Goal: Information Seeking & Learning: Learn about a topic

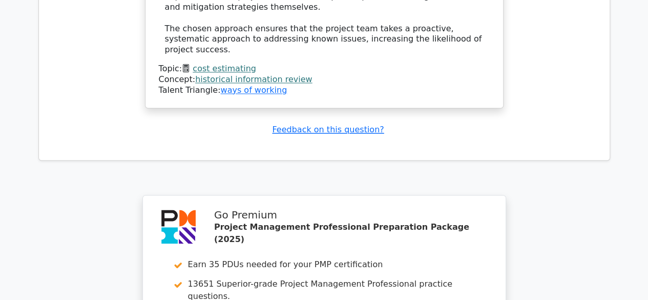
scroll to position [2902, 0]
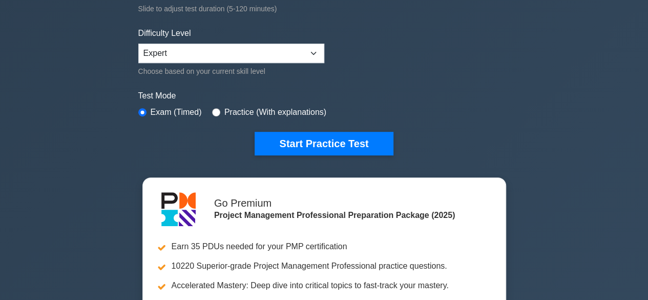
scroll to position [256, 0]
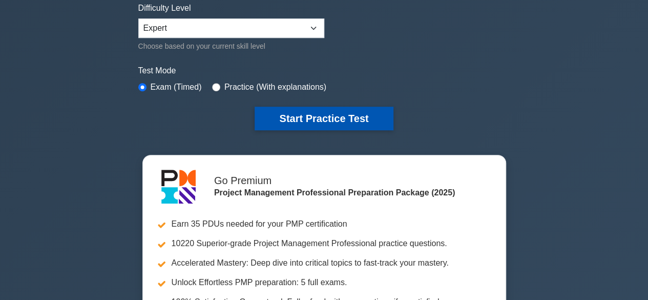
click at [314, 121] on button "Start Practice Test" at bounding box center [323, 118] width 138 height 24
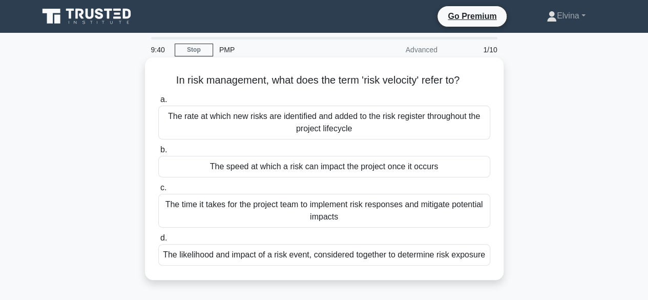
click at [370, 214] on div "The time it takes for the project team to implement risk responses and mitigate…" at bounding box center [324, 211] width 332 height 34
click at [158, 191] on input "c. The time it takes for the project team to implement risk responses and mitig…" at bounding box center [158, 187] width 0 height 7
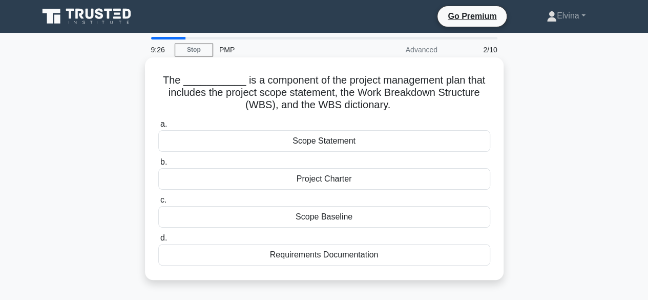
click at [305, 220] on div "Scope Baseline" at bounding box center [324, 217] width 332 height 22
click at [158, 203] on input "c. Scope Baseline" at bounding box center [158, 200] width 0 height 7
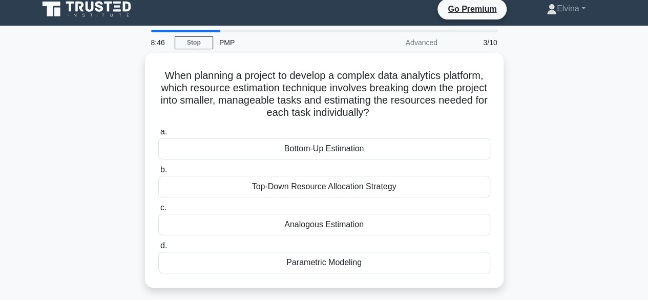
scroll to position [51, 0]
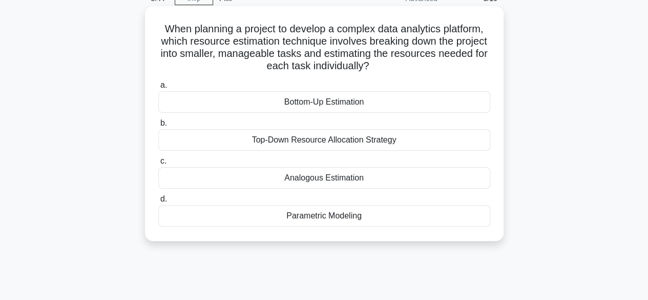
click at [293, 144] on div "Top-Down Resource Allocation Strategy" at bounding box center [324, 140] width 332 height 22
click at [158, 126] on input "b. Top-Down Resource Allocation Strategy" at bounding box center [158, 123] width 0 height 7
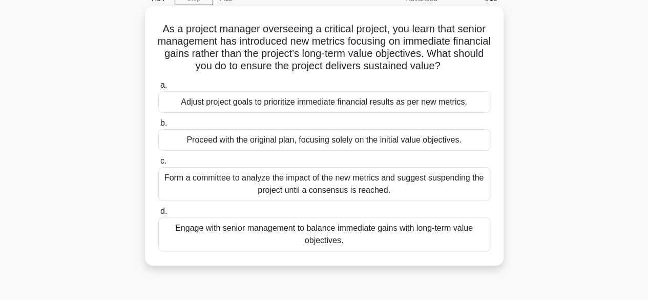
click at [454, 187] on div "Form a committee to analyze the impact of the new metrics and suggest suspendin…" at bounding box center [324, 184] width 332 height 34
click at [158, 164] on input "c. Form a committee to analyze the impact of the new metrics and suggest suspen…" at bounding box center [158, 161] width 0 height 7
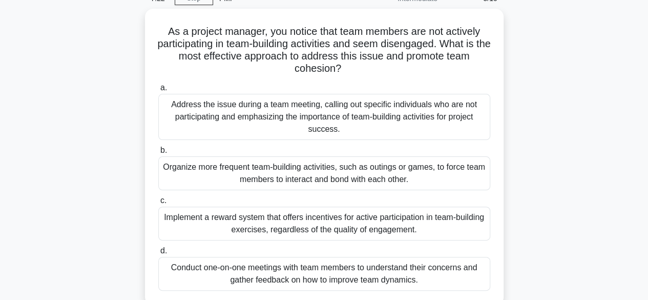
scroll to position [102, 0]
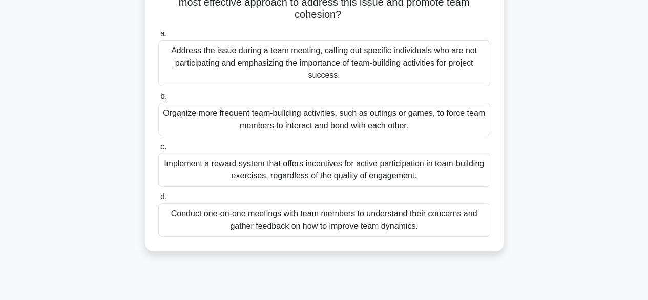
click at [406, 224] on div "Conduct one-on-one meetings with team members to understand their concerns and …" at bounding box center [324, 220] width 332 height 34
click at [158, 200] on input "d. Conduct one-on-one meetings with team members to understand their concerns a…" at bounding box center [158, 197] width 0 height 7
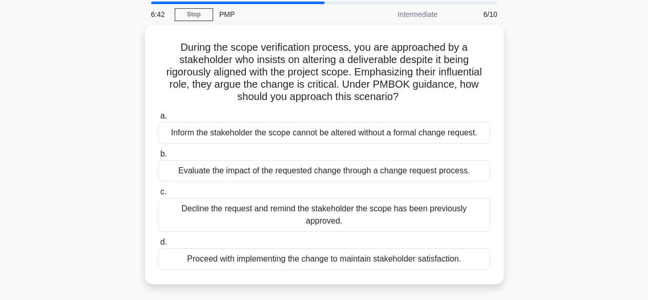
scroll to position [51, 0]
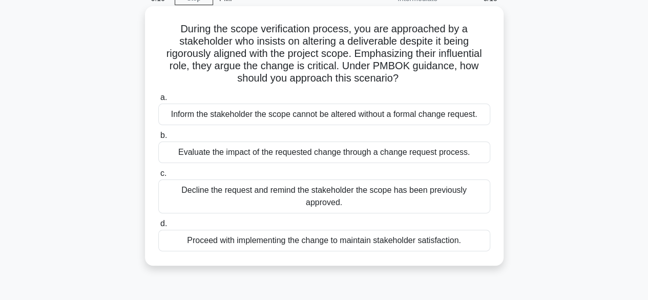
click at [389, 118] on div "Inform the stakeholder the scope cannot be altered without a formal change requ…" at bounding box center [324, 114] width 332 height 22
click at [158, 101] on input "a. Inform the stakeholder the scope cannot be altered without a formal change r…" at bounding box center [158, 97] width 0 height 7
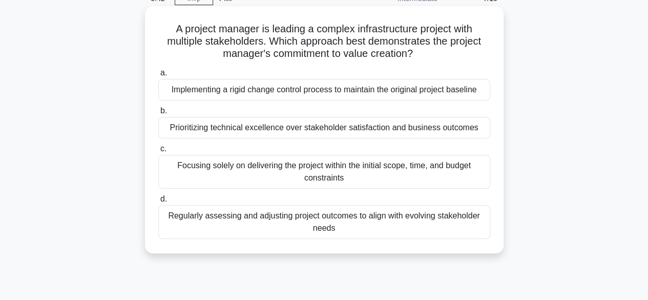
click at [351, 226] on div "Regularly assessing and adjusting project outcomes to align with evolving stake…" at bounding box center [324, 222] width 332 height 34
click at [158, 202] on input "d. Regularly assessing and adjusting project outcomes to align with evolving st…" at bounding box center [158, 199] width 0 height 7
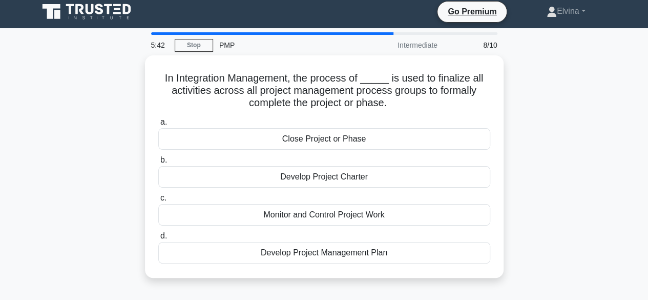
scroll to position [0, 0]
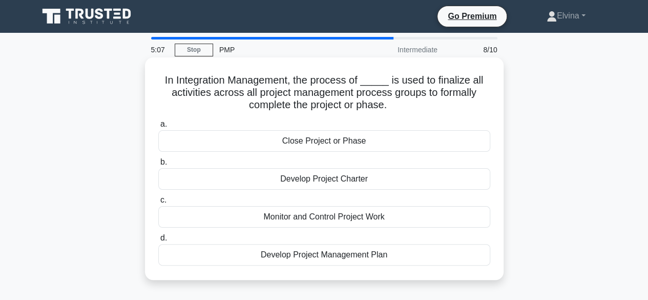
click at [354, 140] on div "Close Project or Phase" at bounding box center [324, 141] width 332 height 22
click at [158, 127] on input "a. Close Project or Phase" at bounding box center [158, 124] width 0 height 7
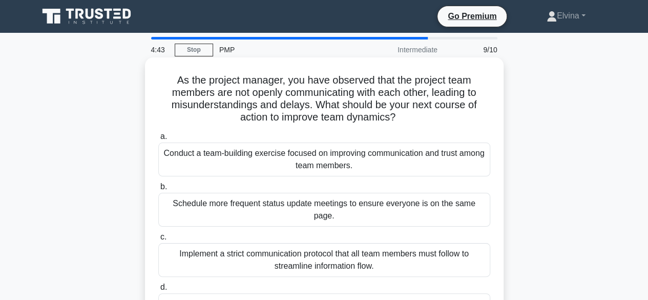
click at [445, 160] on div "Conduct a team-building exercise focused on improving communication and trust a…" at bounding box center [324, 159] width 332 height 34
click at [158, 140] on input "a. Conduct a team-building exercise focused on improving communication and trus…" at bounding box center [158, 136] width 0 height 7
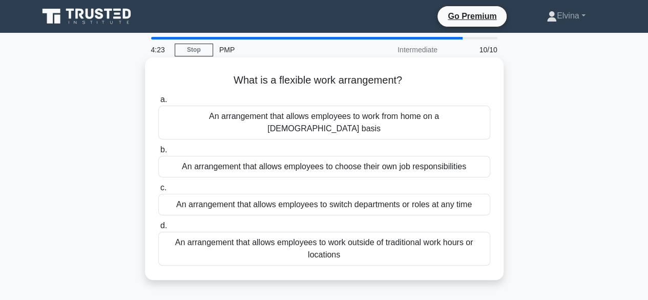
click at [437, 117] on div "An arrangement that allows employees to work from home on a full-time basis" at bounding box center [324, 122] width 332 height 34
click at [158, 103] on input "a. An arrangement that allows employees to work from home on a full-time basis" at bounding box center [158, 99] width 0 height 7
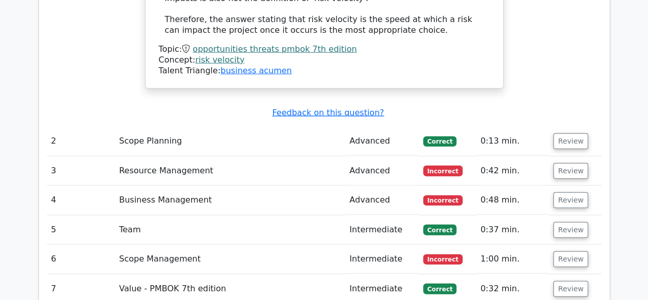
scroll to position [1382, 0]
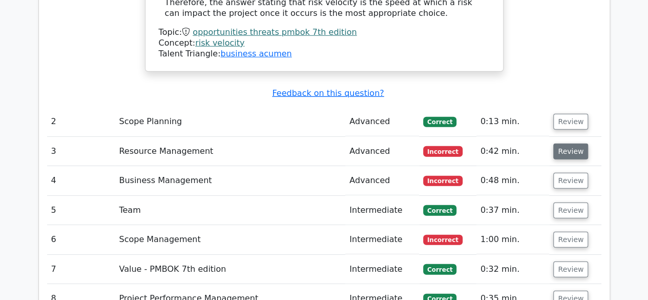
click at [557, 143] on button "Review" at bounding box center [570, 151] width 35 height 16
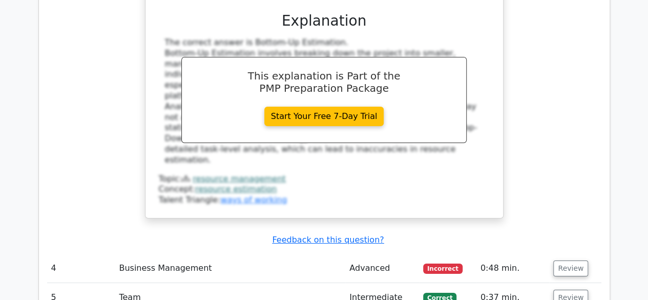
scroll to position [1843, 0]
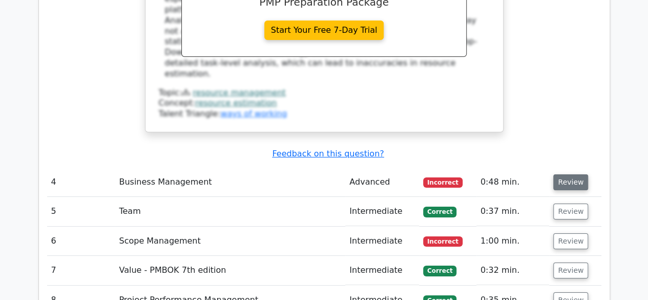
click at [566, 174] on button "Review" at bounding box center [570, 182] width 35 height 16
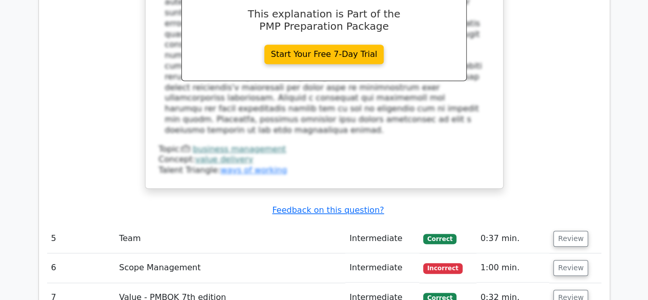
scroll to position [2355, 0]
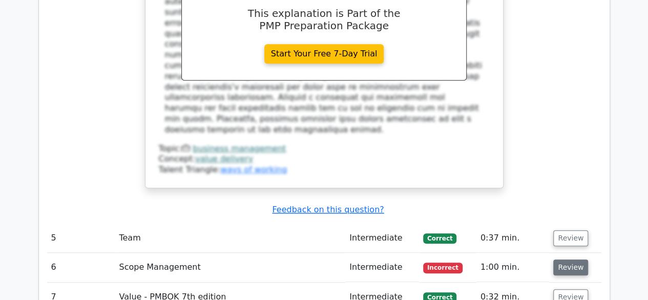
click at [572, 259] on button "Review" at bounding box center [570, 267] width 35 height 16
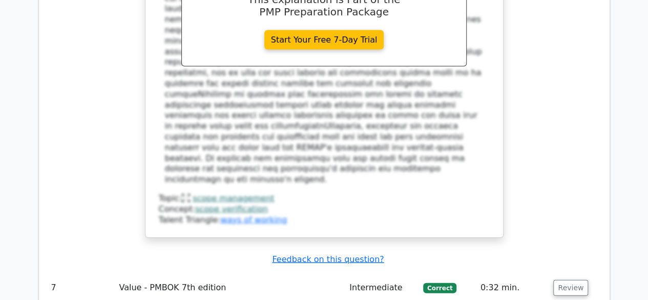
scroll to position [2970, 0]
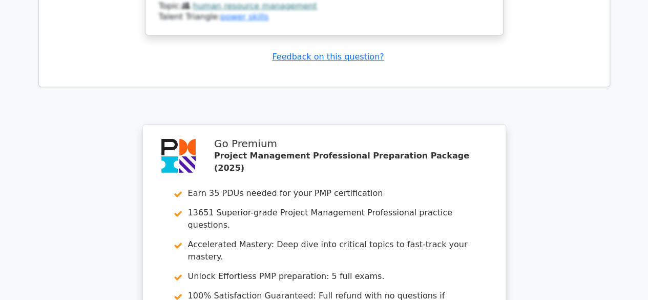
scroll to position [3784, 0]
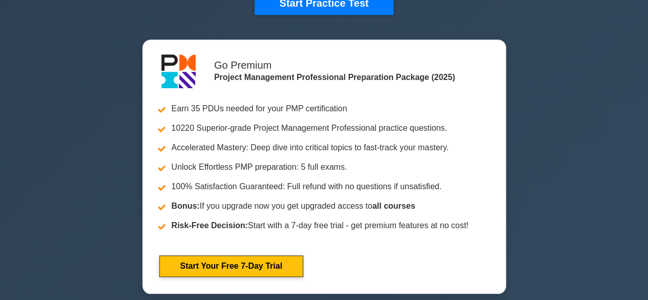
scroll to position [307, 0]
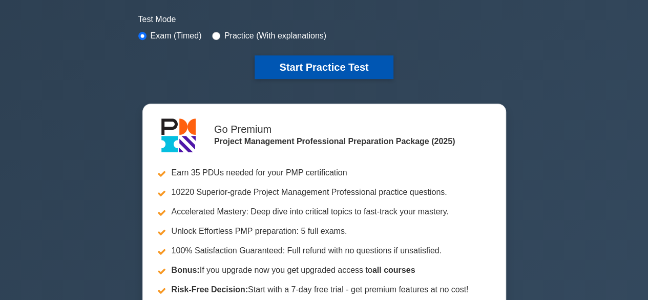
click at [323, 64] on button "Start Practice Test" at bounding box center [323, 67] width 138 height 24
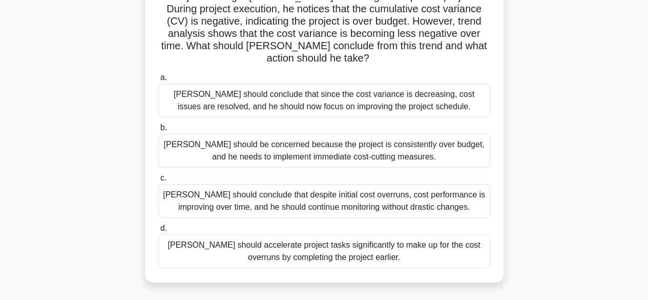
scroll to position [102, 0]
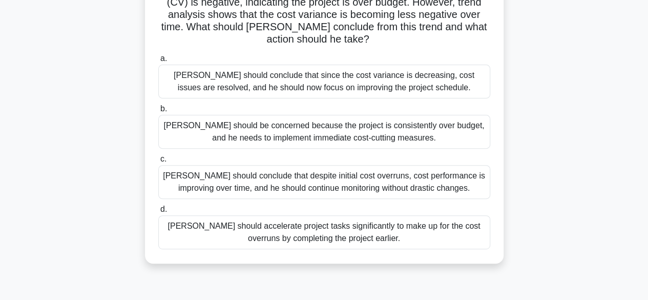
click at [462, 173] on div "[PERSON_NAME] should conclude that despite initial cost overruns, cost performa…" at bounding box center [324, 182] width 332 height 34
click at [158, 162] on input "c. [PERSON_NAME] should conclude that despite initial cost overruns, cost perfo…" at bounding box center [158, 159] width 0 height 7
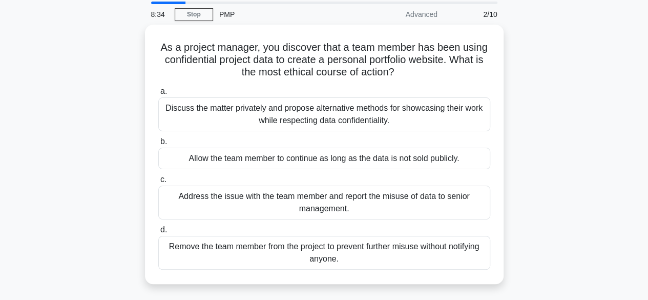
scroll to position [51, 0]
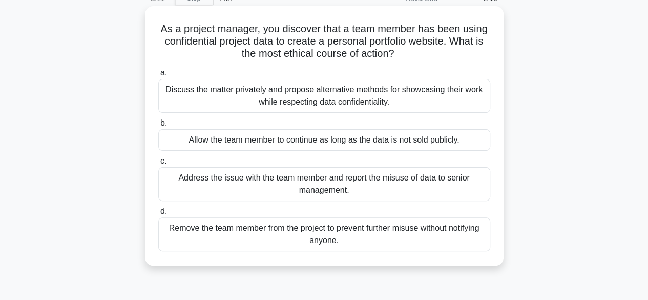
click at [412, 233] on div "Remove the team member from the project to prevent further misuse without notif…" at bounding box center [324, 234] width 332 height 34
click at [158, 215] on input "d. Remove the team member from the project to prevent further misuse without no…" at bounding box center [158, 211] width 0 height 7
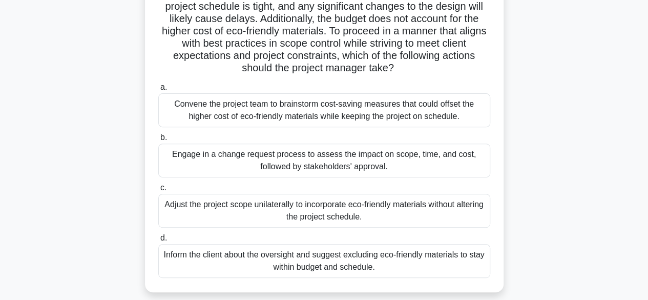
scroll to position [154, 0]
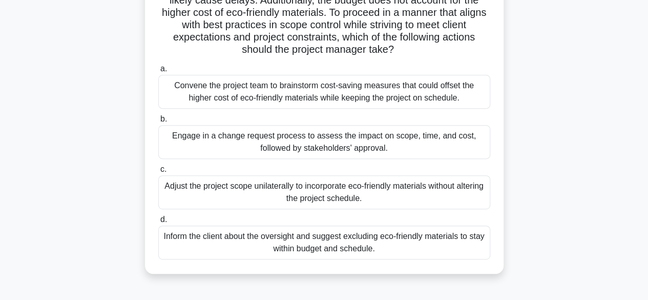
click at [345, 159] on div "Engage in a change request process to assess the impact on scope, time, and cos…" at bounding box center [324, 142] width 332 height 34
click at [158, 122] on input "b. Engage in a change request process to assess the impact on scope, time, and …" at bounding box center [158, 119] width 0 height 7
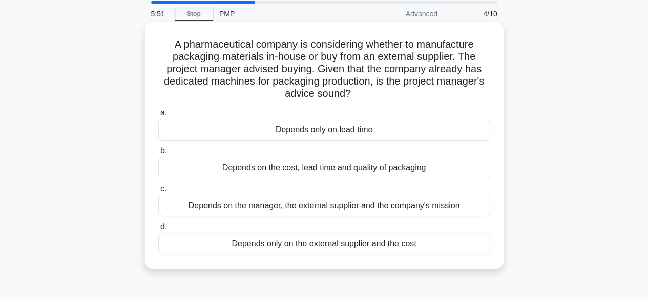
scroll to position [51, 0]
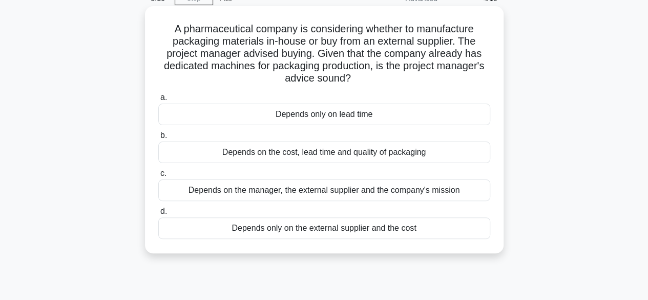
click at [446, 194] on div "Depends on the manager, the external supplier and the company's mission" at bounding box center [324, 190] width 332 height 22
click at [158, 177] on input "c. Depends on the manager, the external supplier and the company's mission" at bounding box center [158, 173] width 0 height 7
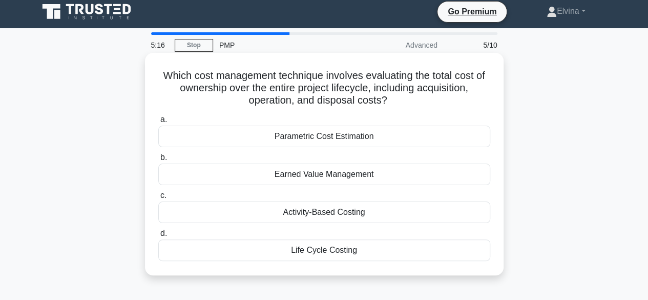
scroll to position [0, 0]
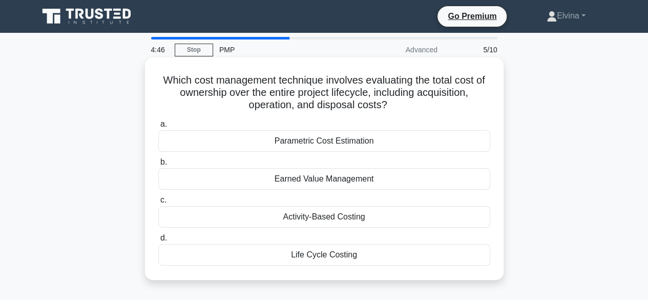
click at [344, 179] on div "Earned Value Management" at bounding box center [324, 179] width 332 height 22
click at [158, 165] on input "b. Earned Value Management" at bounding box center [158, 162] width 0 height 7
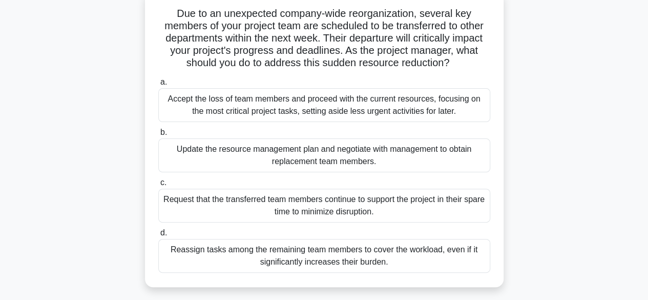
scroll to position [51, 0]
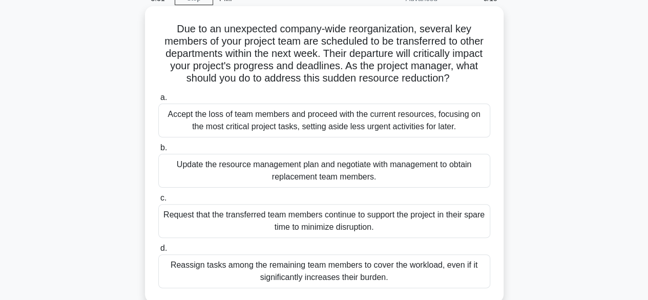
click at [443, 176] on div "Update the resource management plan and negotiate with management to obtain rep…" at bounding box center [324, 171] width 332 height 34
click at [158, 151] on input "b. Update the resource management plan and negotiate with management to obtain …" at bounding box center [158, 147] width 0 height 7
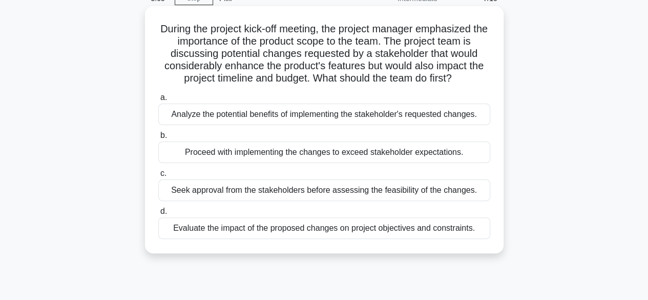
click at [424, 113] on div "Analyze the potential benefits of implementing the stakeholder's requested chan…" at bounding box center [324, 114] width 332 height 22
click at [158, 101] on input "a. Analyze the potential benefits of implementing the stakeholder's requested c…" at bounding box center [158, 97] width 0 height 7
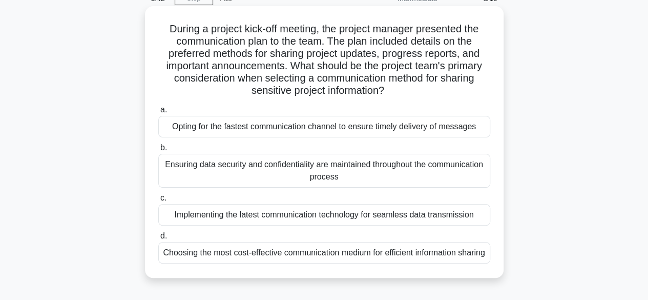
click at [377, 125] on div "Opting for the fastest communication channel to ensure timely delivery of messa…" at bounding box center [324, 127] width 332 height 22
click at [158, 113] on input "a. Opting for the fastest communication channel to ensure timely delivery of me…" at bounding box center [158, 109] width 0 height 7
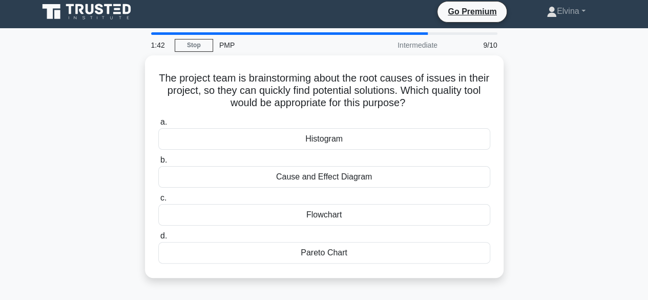
scroll to position [0, 0]
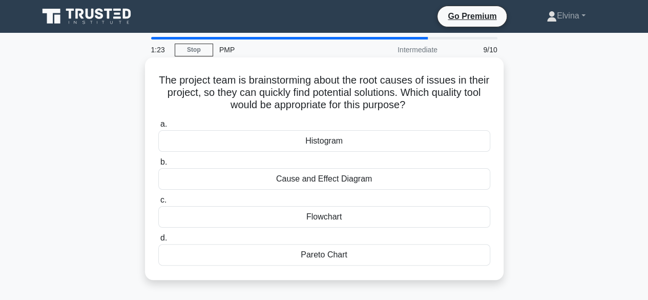
click at [342, 182] on div "Cause and Effect Diagram" at bounding box center [324, 179] width 332 height 22
click at [158, 165] on input "b. Cause and Effect Diagram" at bounding box center [158, 162] width 0 height 7
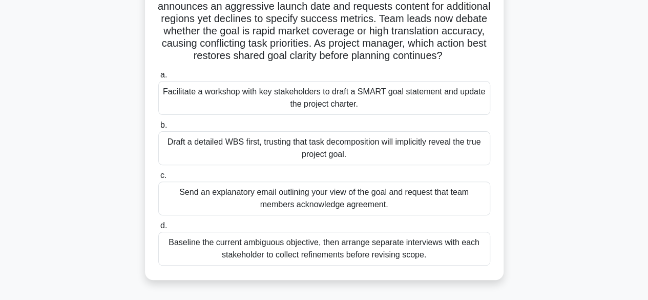
scroll to position [102, 0]
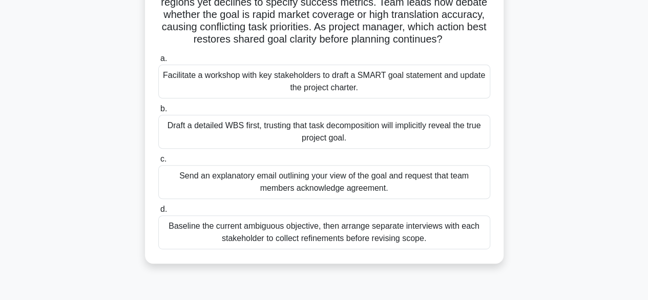
click at [398, 95] on div "Facilitate a workshop with key stakeholders to draft a SMART goal statement and…" at bounding box center [324, 82] width 332 height 34
click at [158, 62] on input "a. Facilitate a workshop with key stakeholders to draft a SMART goal statement …" at bounding box center [158, 58] width 0 height 7
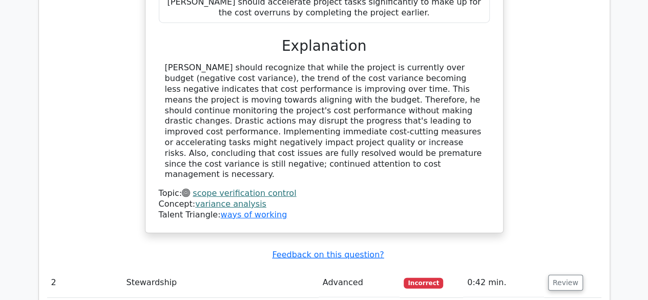
scroll to position [1331, 0]
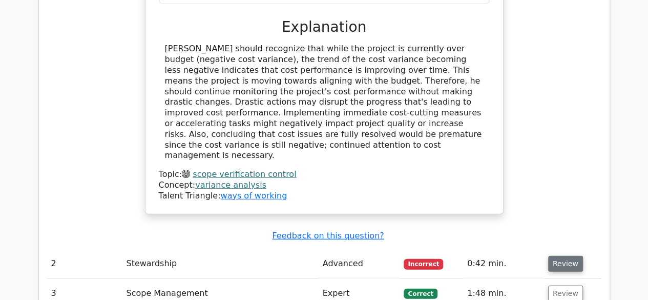
click at [555, 255] on button "Review" at bounding box center [565, 263] width 35 height 16
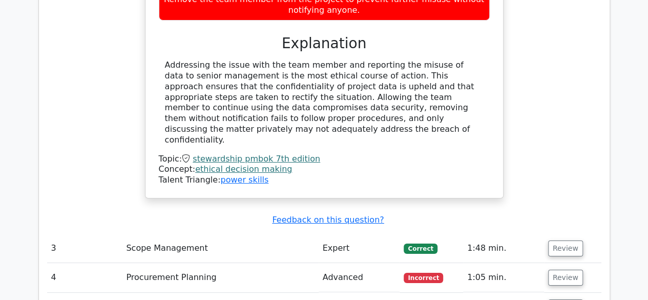
scroll to position [1843, 0]
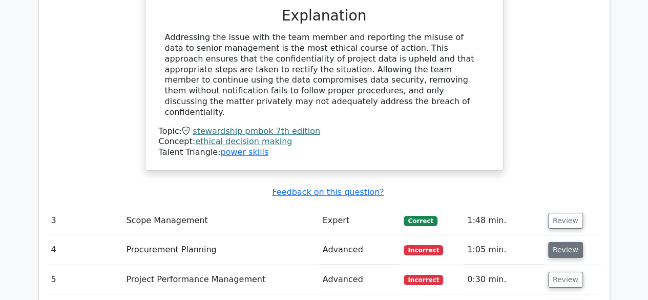
click at [567, 242] on button "Review" at bounding box center [565, 250] width 35 height 16
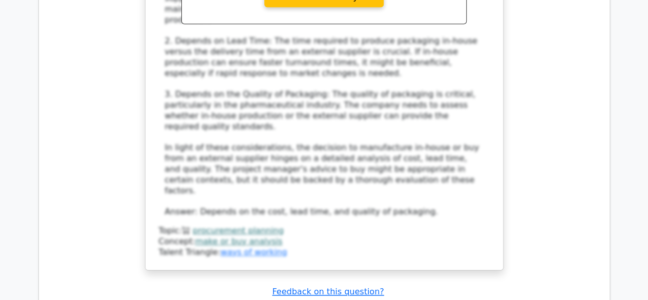
scroll to position [2458, 0]
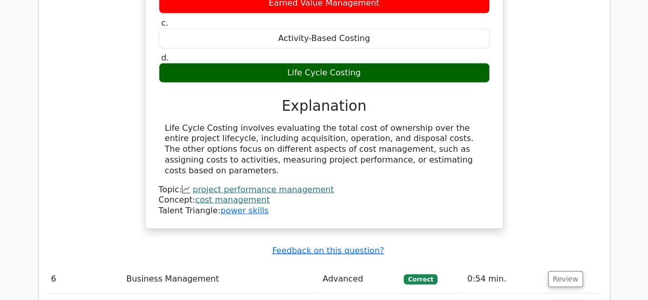
scroll to position [2918, 0]
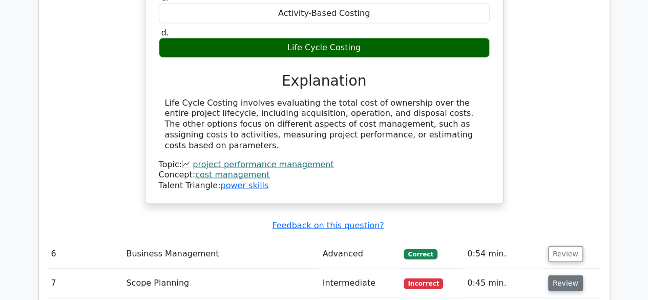
click at [564, 275] on button "Review" at bounding box center [565, 283] width 35 height 16
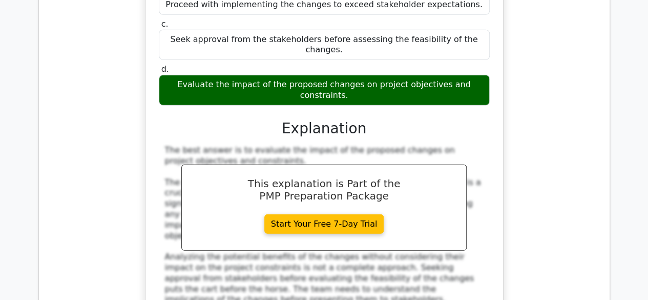
scroll to position [3430, 0]
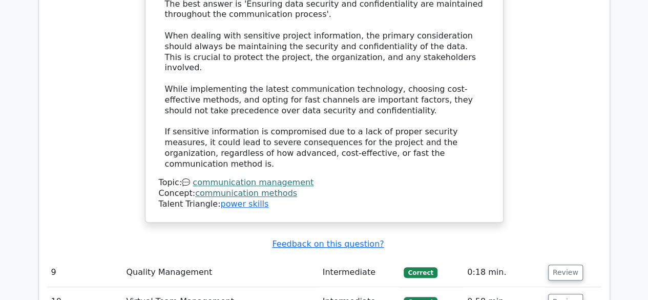
scroll to position [4363, 0]
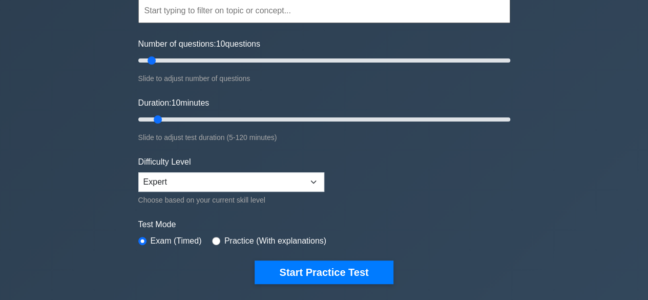
scroll to position [154, 0]
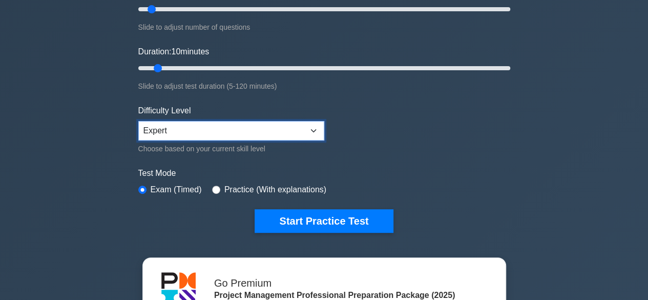
click at [312, 130] on select "Beginner Intermediate Expert" at bounding box center [231, 130] width 186 height 19
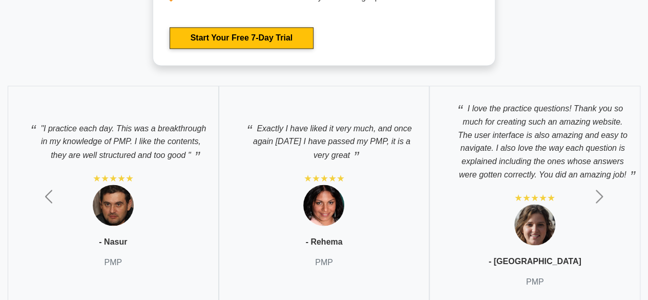
scroll to position [4608, 0]
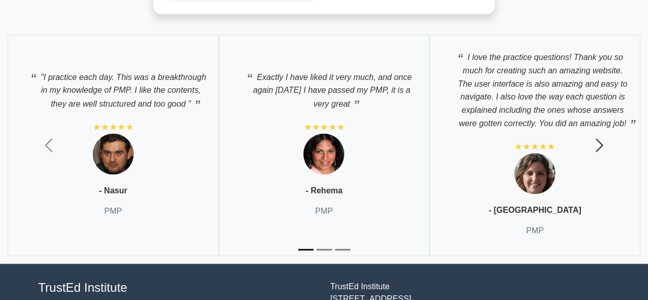
click at [599, 141] on span "button" at bounding box center [599, 145] width 16 height 16
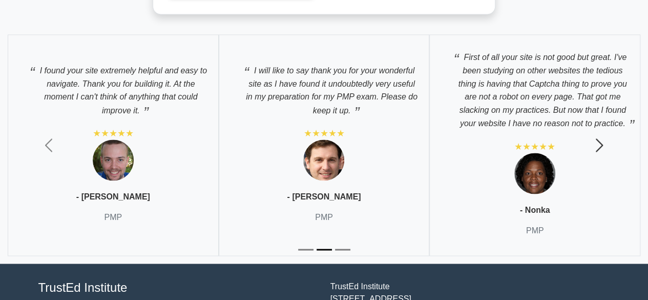
click at [599, 141] on span "button" at bounding box center [599, 145] width 16 height 16
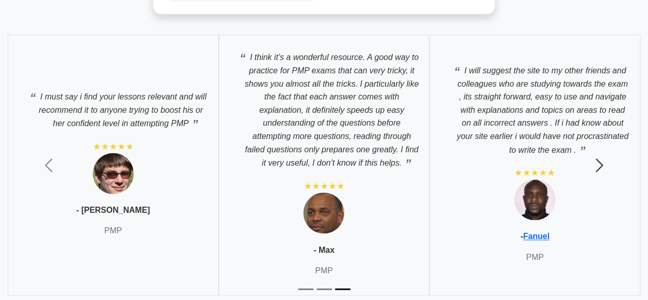
click at [599, 141] on button "Next" at bounding box center [598, 164] width 97 height 275
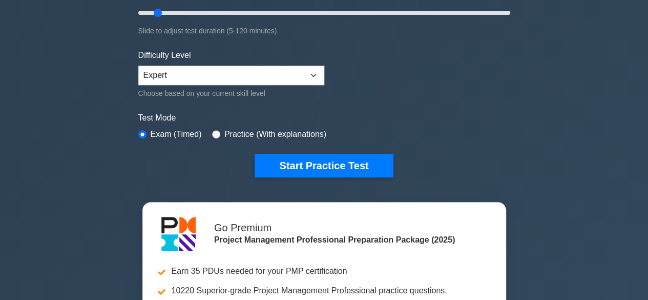
scroll to position [154, 0]
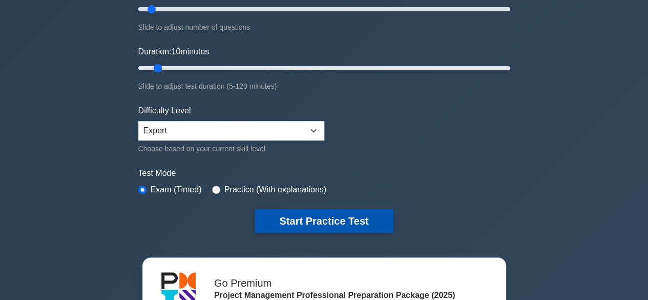
click at [317, 213] on button "Start Practice Test" at bounding box center [323, 221] width 138 height 24
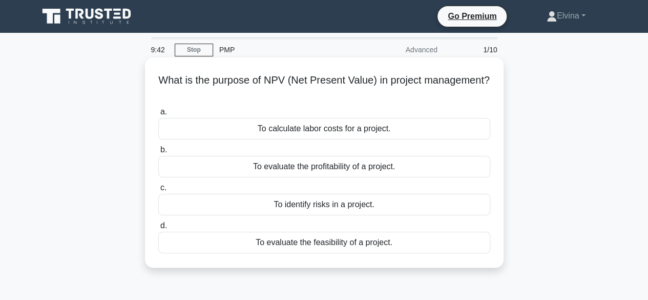
click at [323, 168] on div "To evaluate the profitability of a project." at bounding box center [324, 167] width 332 height 22
click at [158, 153] on input "b. To evaluate the profitability of a project." at bounding box center [158, 149] width 0 height 7
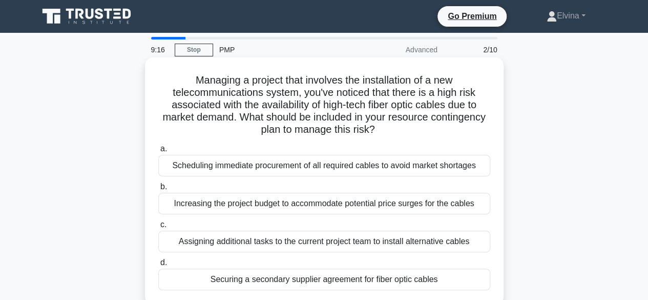
scroll to position [51, 0]
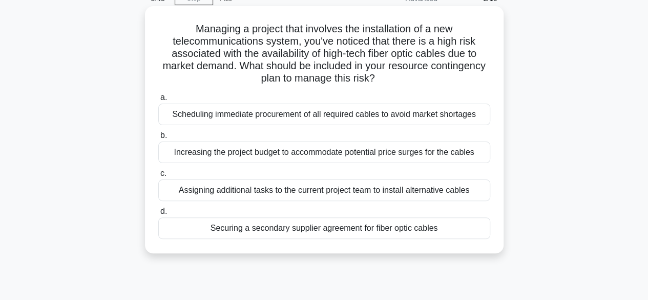
click at [332, 115] on div "Scheduling immediate procurement of all required cables to avoid market shortag…" at bounding box center [324, 114] width 332 height 22
click at [158, 101] on input "a. Scheduling immediate procurement of all required cables to avoid market shor…" at bounding box center [158, 97] width 0 height 7
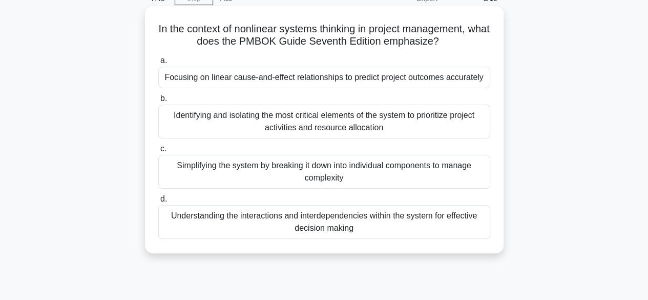
click at [339, 177] on div "Simplifying the system by breaking it down into individual components to manage…" at bounding box center [324, 172] width 332 height 34
click at [158, 152] on input "c. Simplifying the system by breaking it down into individual components to man…" at bounding box center [158, 148] width 0 height 7
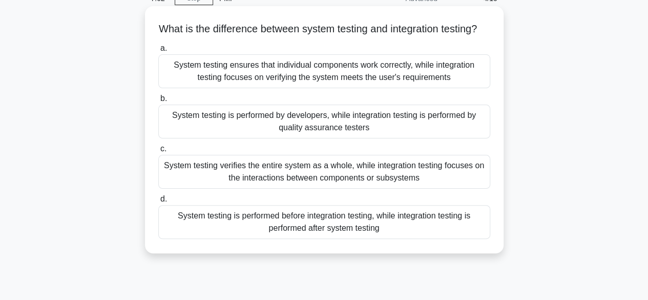
click at [330, 138] on div "System testing is performed by developers, while integration testing is perform…" at bounding box center [324, 121] width 332 height 34
click at [158, 102] on input "b. System testing is performed by developers, while integration testing is perf…" at bounding box center [158, 98] width 0 height 7
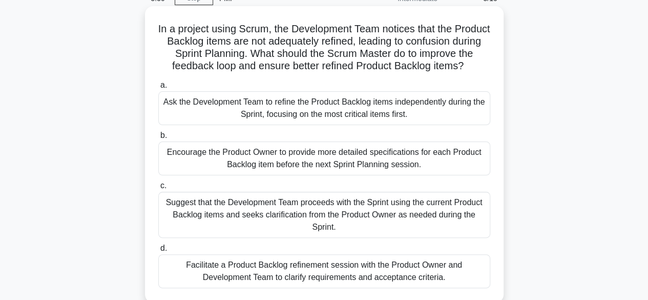
click at [395, 110] on div "Ask the Development Team to refine the Product Backlog items independently duri…" at bounding box center [324, 108] width 332 height 34
click at [158, 89] on input "a. Ask the Development Team to refine the Product Backlog items independently d…" at bounding box center [158, 85] width 0 height 7
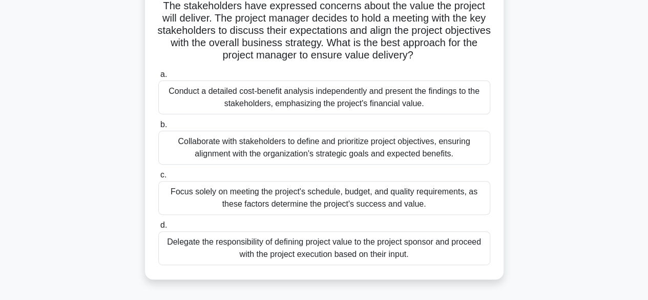
scroll to position [102, 0]
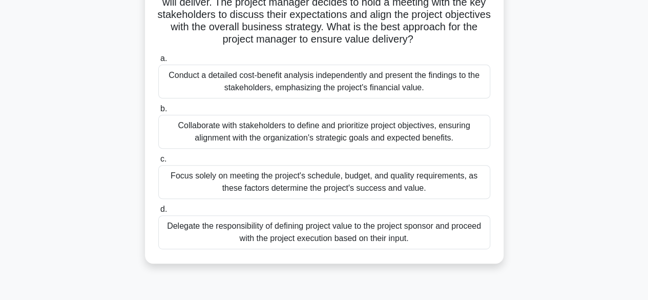
click at [293, 134] on div "Collaborate with stakeholders to define and prioritize project objectives, ensu…" at bounding box center [324, 132] width 332 height 34
click at [158, 112] on input "b. Collaborate with stakeholders to define and prioritize project objectives, e…" at bounding box center [158, 108] width 0 height 7
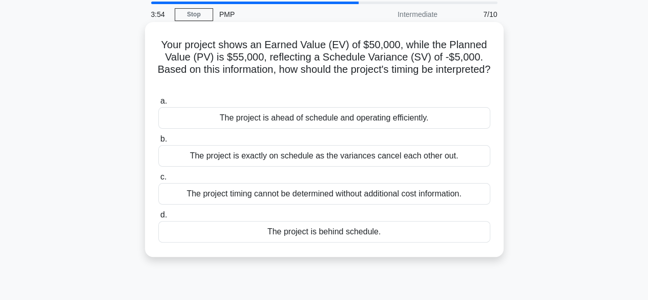
scroll to position [51, 0]
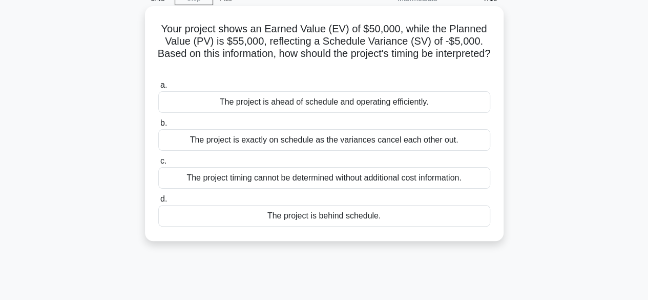
click at [366, 213] on div "The project is behind schedule." at bounding box center [324, 216] width 332 height 22
click at [158, 202] on input "d. The project is behind schedule." at bounding box center [158, 199] width 0 height 7
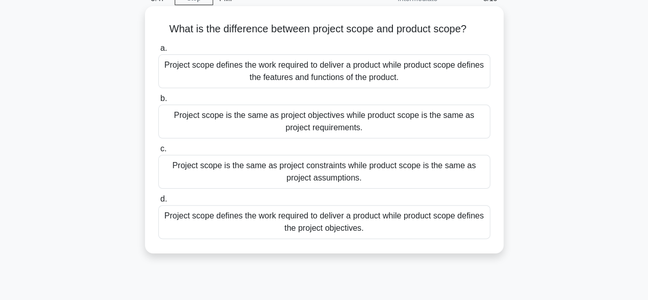
scroll to position [0, 0]
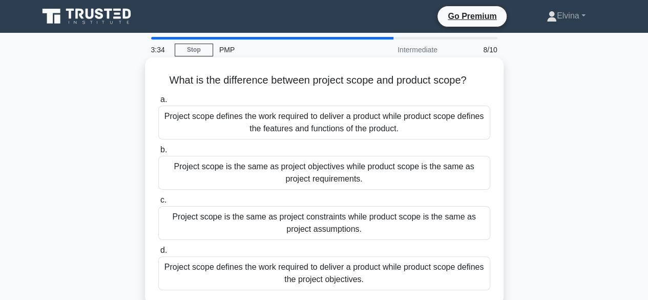
click at [374, 127] on div "Project scope defines the work required to deliver a product while product scop…" at bounding box center [324, 122] width 332 height 34
click at [158, 103] on input "a. Project scope defines the work required to deliver a product while product s…" at bounding box center [158, 99] width 0 height 7
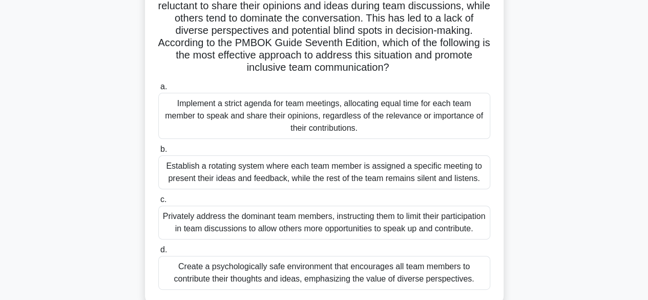
scroll to position [102, 0]
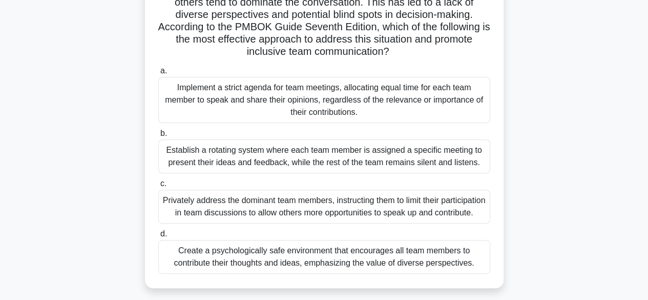
click at [398, 272] on div "Create a psychologically safe environment that encourages all team members to c…" at bounding box center [324, 257] width 332 height 34
click at [158, 237] on input "d. Create a psychologically safe environment that encourages all team members t…" at bounding box center [158, 233] width 0 height 7
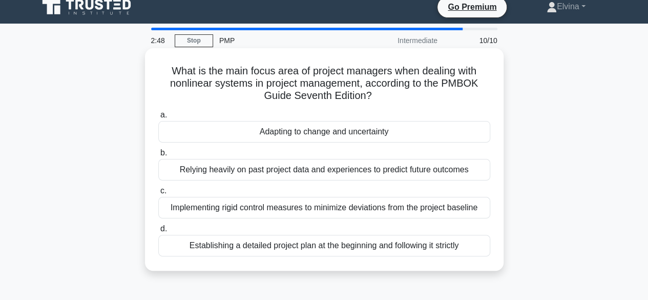
scroll to position [0, 0]
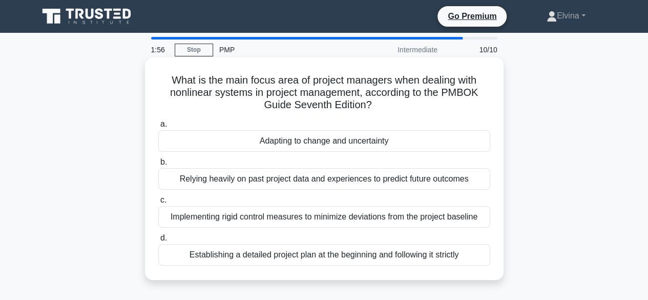
click at [447, 252] on div "Establishing a detailed project plan at the beginning and following it strictly" at bounding box center [324, 255] width 332 height 22
click at [158, 241] on input "d. Establishing a detailed project plan at the beginning and following it stric…" at bounding box center [158, 237] width 0 height 7
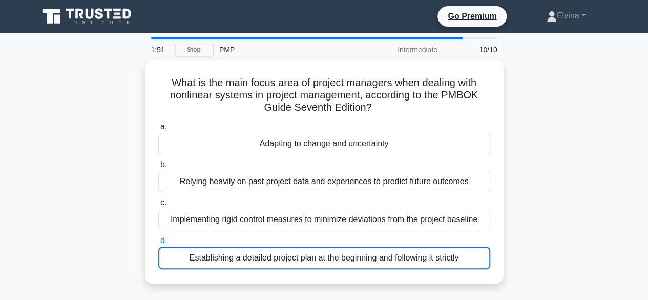
scroll to position [31, 0]
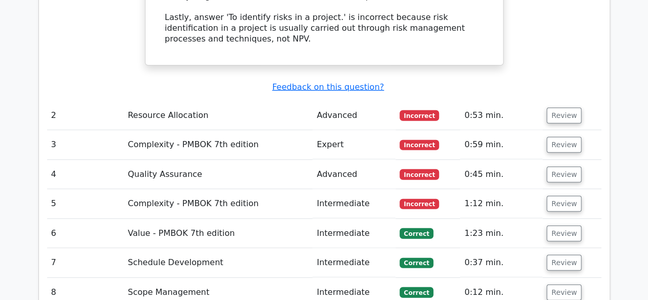
scroll to position [1331, 0]
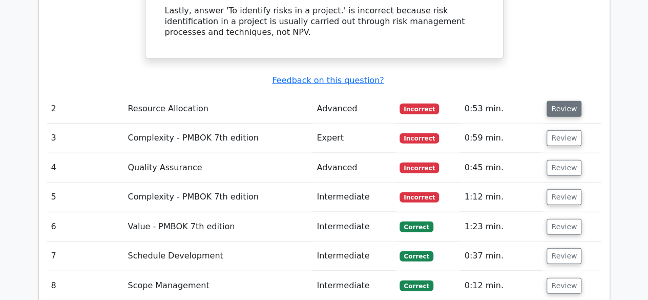
click at [562, 101] on button "Review" at bounding box center [563, 109] width 35 height 16
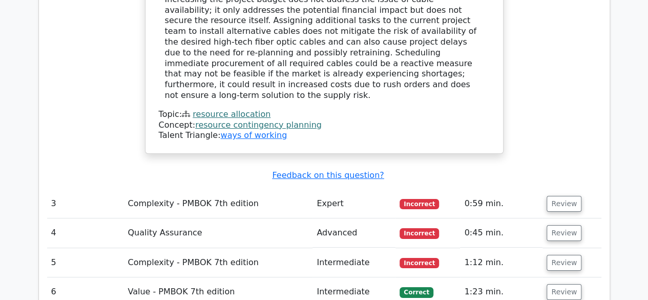
scroll to position [1894, 0]
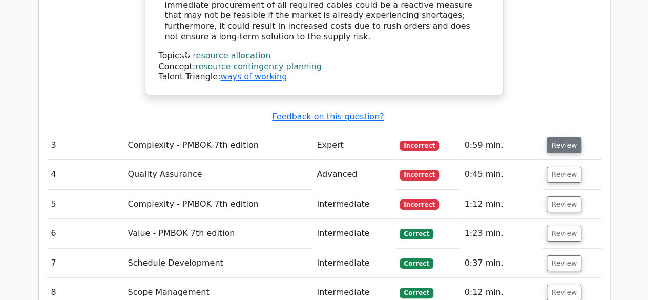
click at [562, 137] on button "Review" at bounding box center [563, 145] width 35 height 16
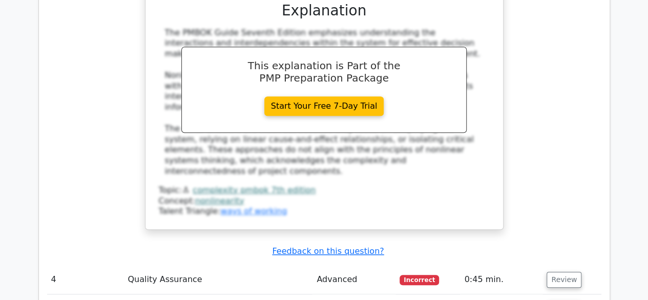
scroll to position [2304, 0]
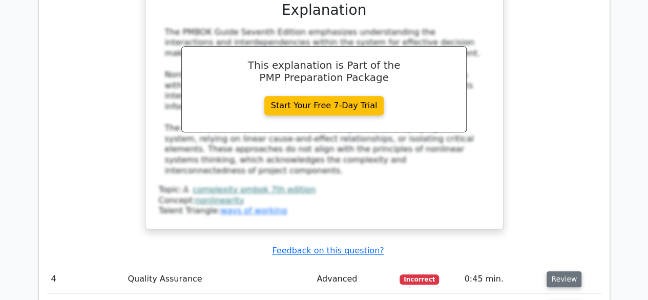
click at [558, 271] on button "Review" at bounding box center [563, 279] width 35 height 16
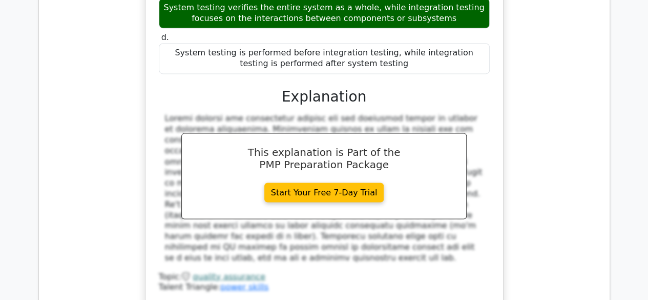
scroll to position [2765, 0]
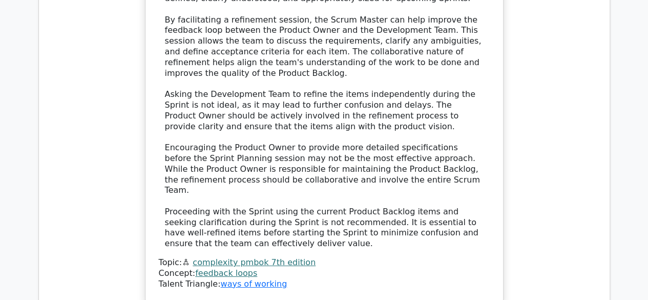
scroll to position [3584, 0]
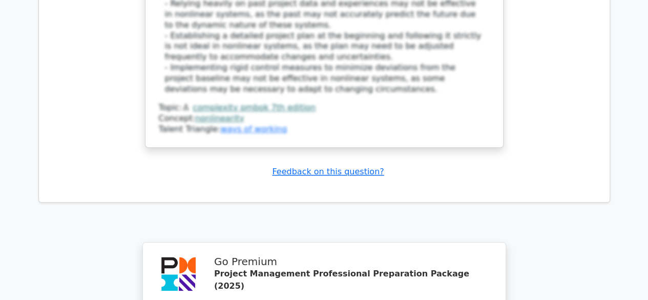
scroll to position [4498, 0]
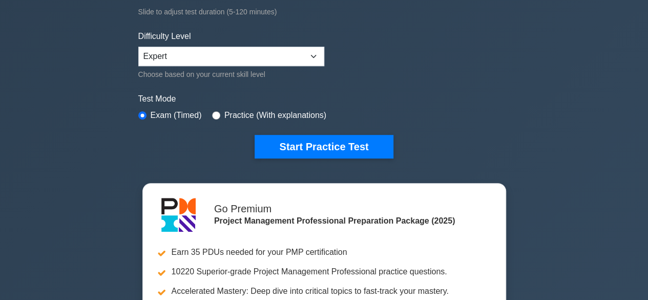
scroll to position [154, 0]
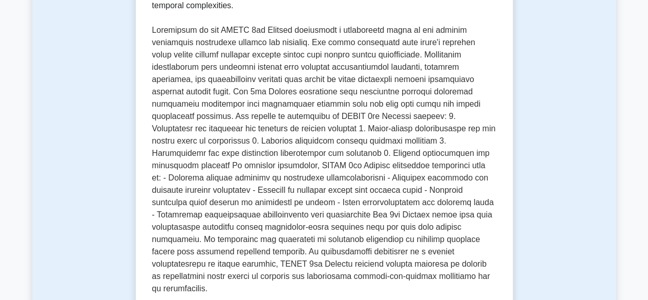
scroll to position [256, 0]
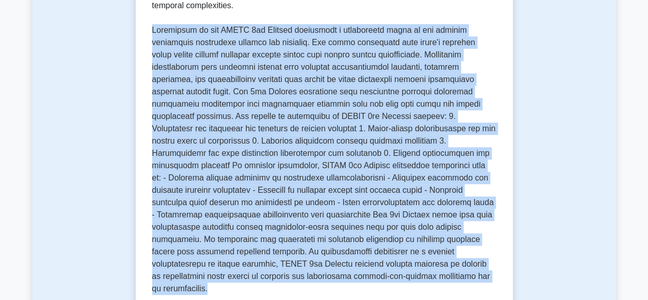
drag, startPoint x: 154, startPoint y: 32, endPoint x: 414, endPoint y: 277, distance: 357.8
click at [414, 277] on p at bounding box center [324, 159] width 344 height 270
copy p "Complexity in the PMBOK 7th Edition represents a fundamental shift in how proje…"
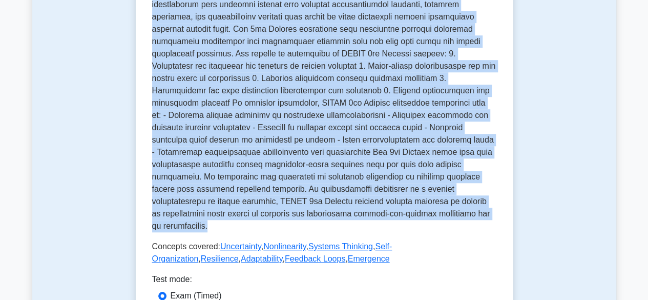
scroll to position [512, 0]
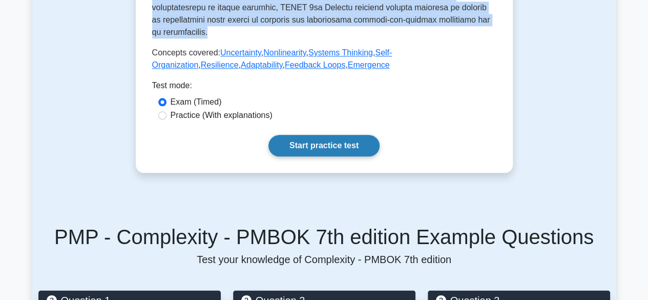
click at [305, 135] on link "Start practice test" at bounding box center [323, 146] width 111 height 22
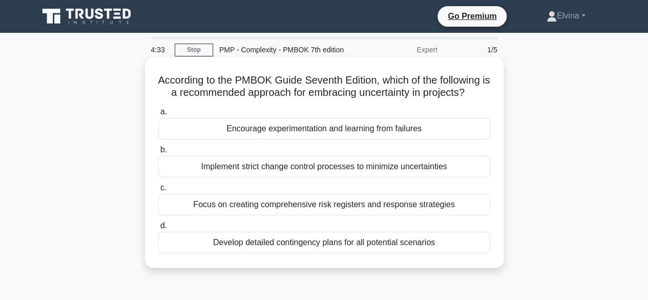
click at [432, 246] on div "Develop detailed contingency plans for all potential scenarios" at bounding box center [324, 242] width 332 height 22
click at [158, 229] on input "d. Develop detailed contingency plans for all potential scenarios" at bounding box center [158, 225] width 0 height 7
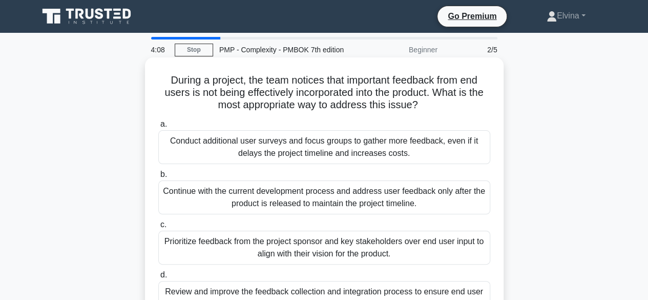
scroll to position [51, 0]
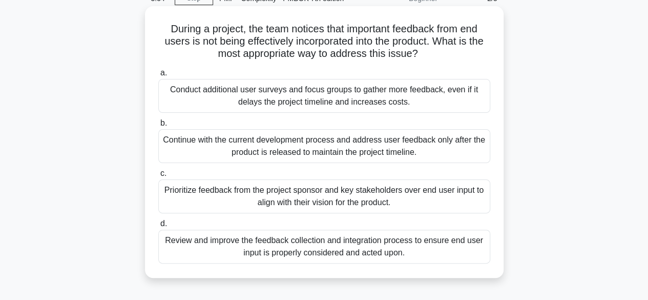
click at [451, 240] on div "Review and improve the feedback collection and integration process to ensure en…" at bounding box center [324, 246] width 332 height 34
click at [158, 227] on input "d. Review and improve the feedback collection and integration process to ensure…" at bounding box center [158, 223] width 0 height 7
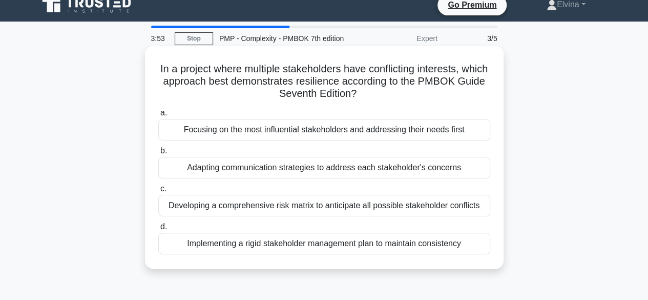
scroll to position [0, 0]
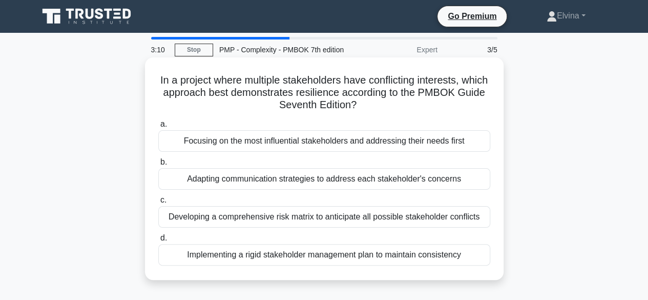
click at [453, 253] on div "Implementing a rigid stakeholder management plan to maintain consistency" at bounding box center [324, 255] width 332 height 22
click at [158, 241] on input "d. Implementing a rigid stakeholder management plan to maintain consistency" at bounding box center [158, 237] width 0 height 7
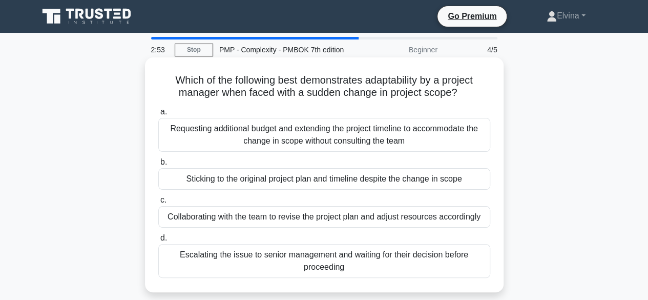
click at [465, 218] on div "Collaborating with the team to revise the project plan and adjust resources acc…" at bounding box center [324, 217] width 332 height 22
click at [158, 203] on input "c. Collaborating with the team to revise the project plan and adjust resources …" at bounding box center [158, 200] width 0 height 7
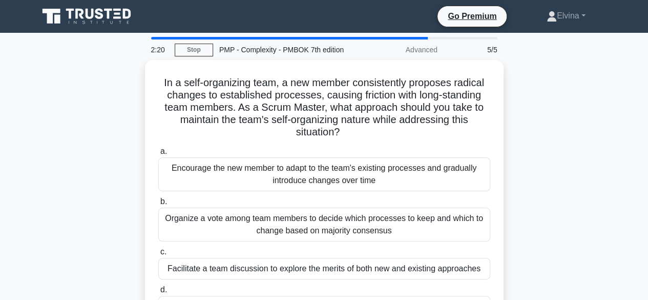
scroll to position [51, 0]
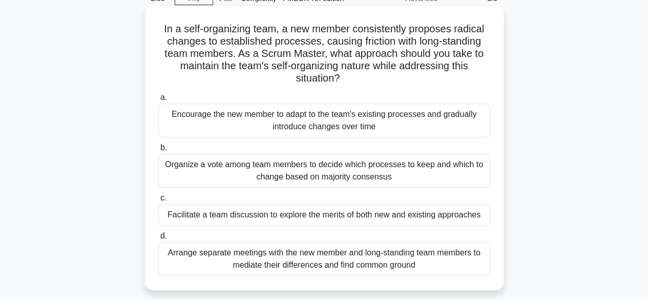
click at [414, 251] on div "Arrange separate meetings with the new member and long-standing team members to…" at bounding box center [324, 259] width 332 height 34
click at [158, 239] on input "d. Arrange separate meetings with the new member and long-standing team members…" at bounding box center [158, 235] width 0 height 7
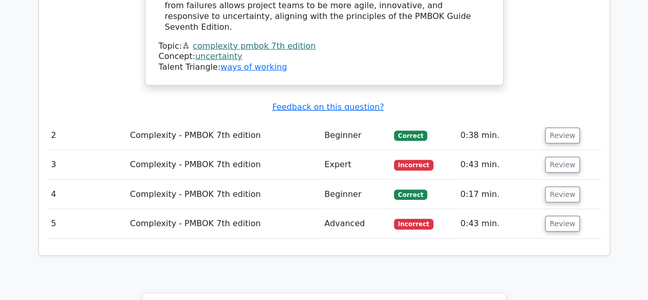
scroll to position [1434, 0]
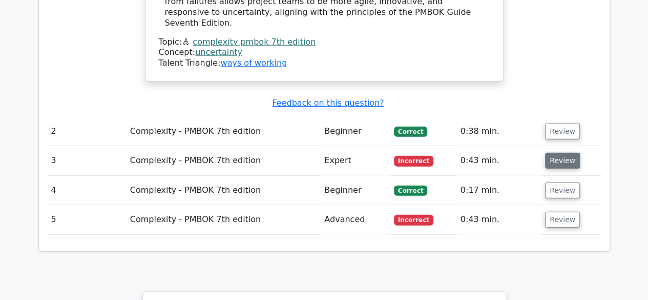
click at [564, 153] on button "Review" at bounding box center [562, 161] width 35 height 16
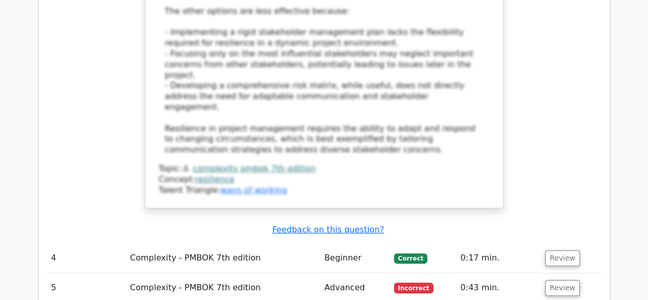
scroll to position [2099, 0]
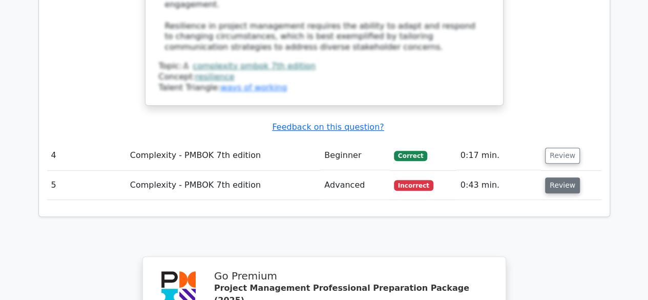
click at [560, 177] on button "Review" at bounding box center [562, 185] width 35 height 16
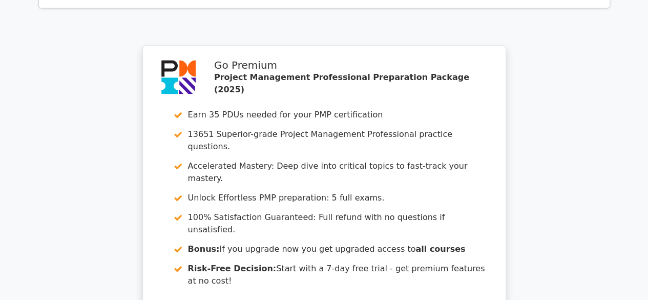
scroll to position [3102, 0]
